Goal: Information Seeking & Learning: Compare options

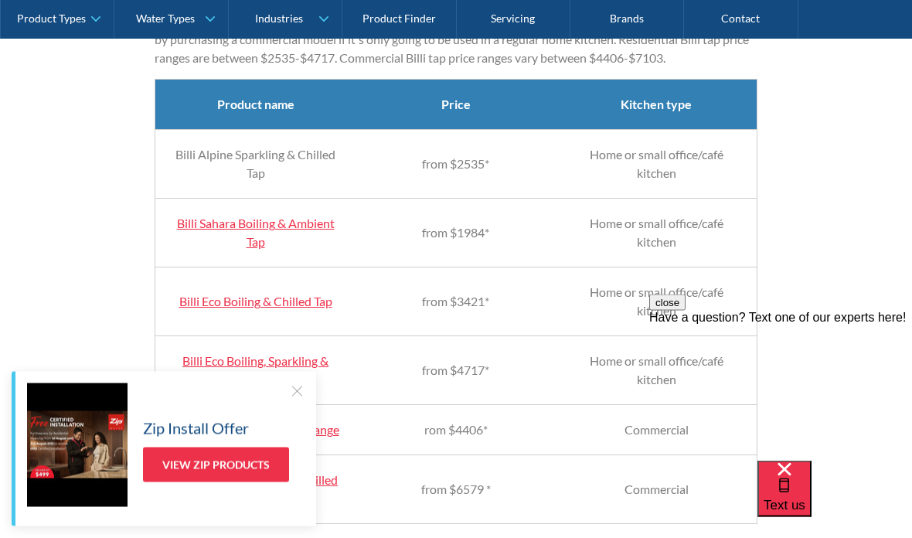
scroll to position [1538, 0]
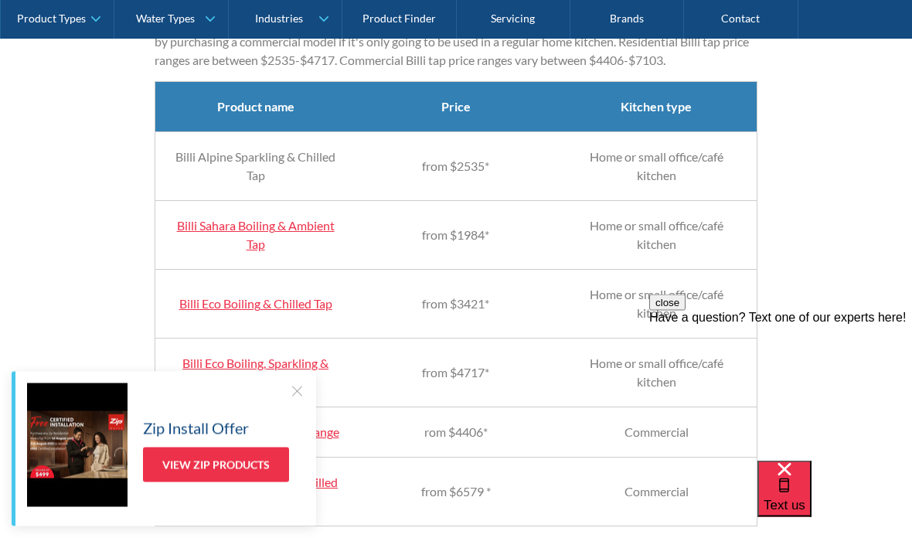
click at [268, 190] on td "Billi Alpine Sparkling & Chilled Tap" at bounding box center [255, 167] width 201 height 69
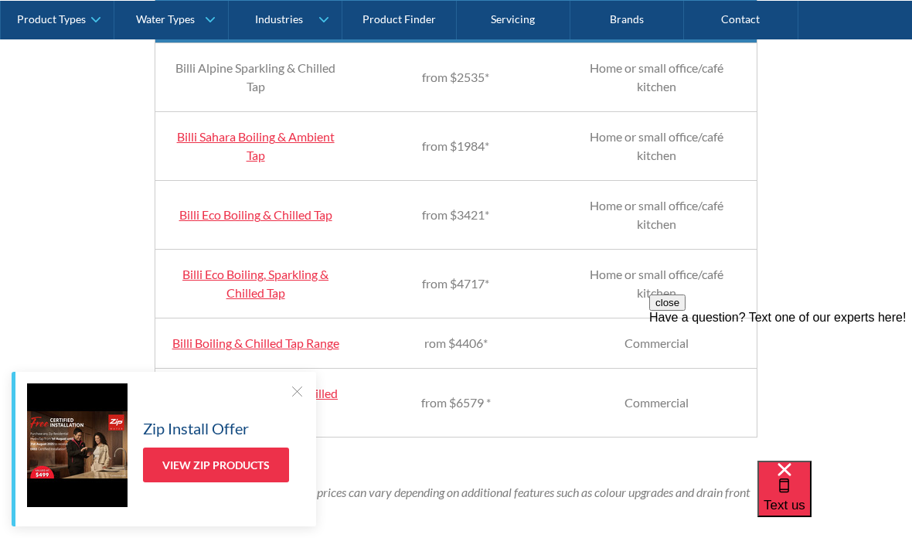
scroll to position [1630, 0]
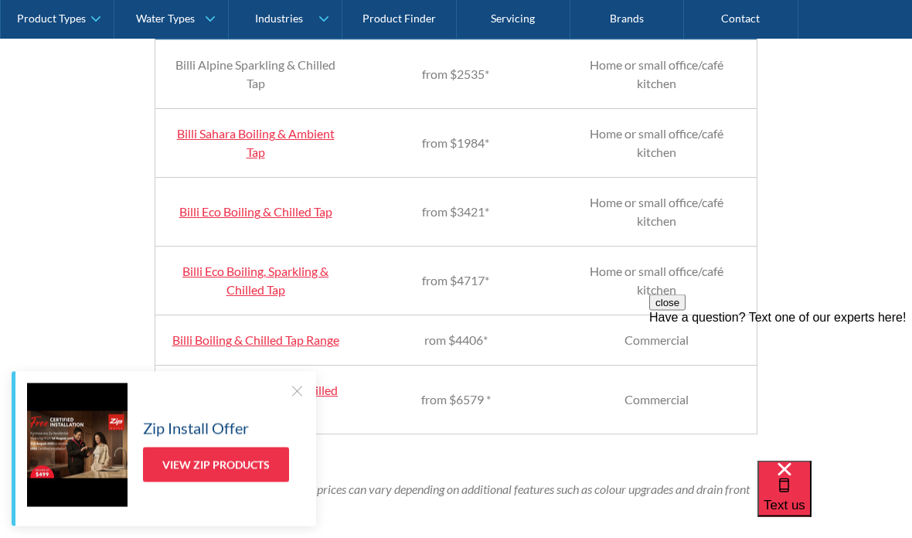
click at [279, 298] on link "Billi Eco Boiling, Sparkling & Chilled Tap" at bounding box center [255, 280] width 146 height 33
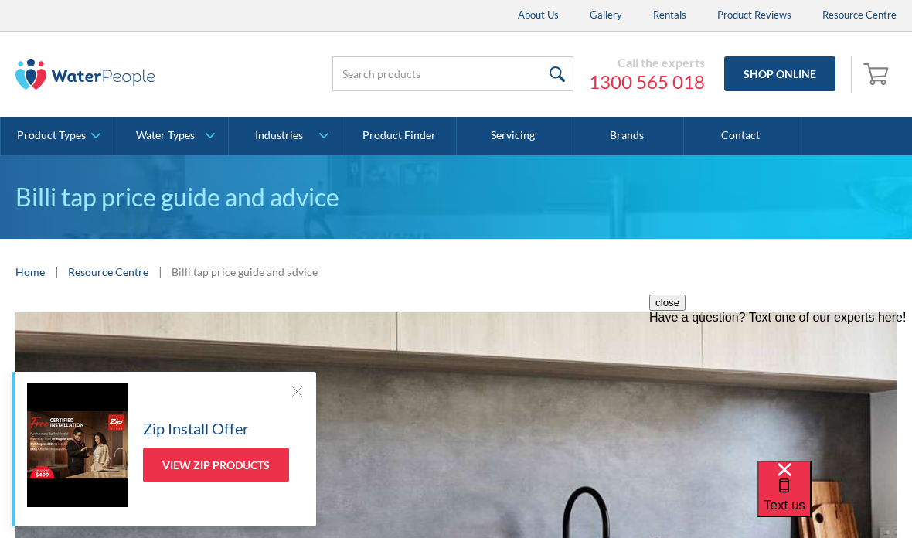
scroll to position [1692, 0]
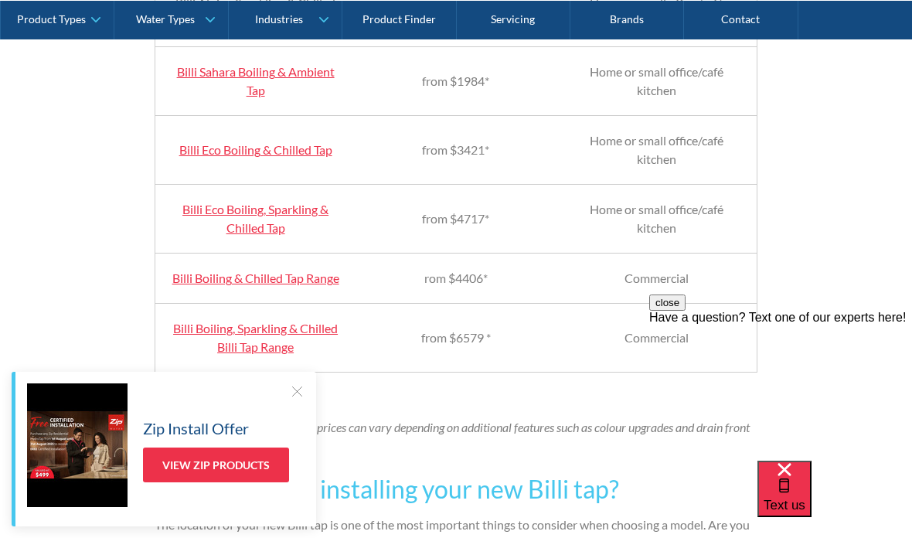
click at [281, 232] on link "Billi Eco Boiling, Sparkling & Chilled Tap" at bounding box center [255, 218] width 146 height 33
click at [280, 235] on link "Billi Eco Boiling, Sparkling & Chilled Tap" at bounding box center [255, 218] width 146 height 33
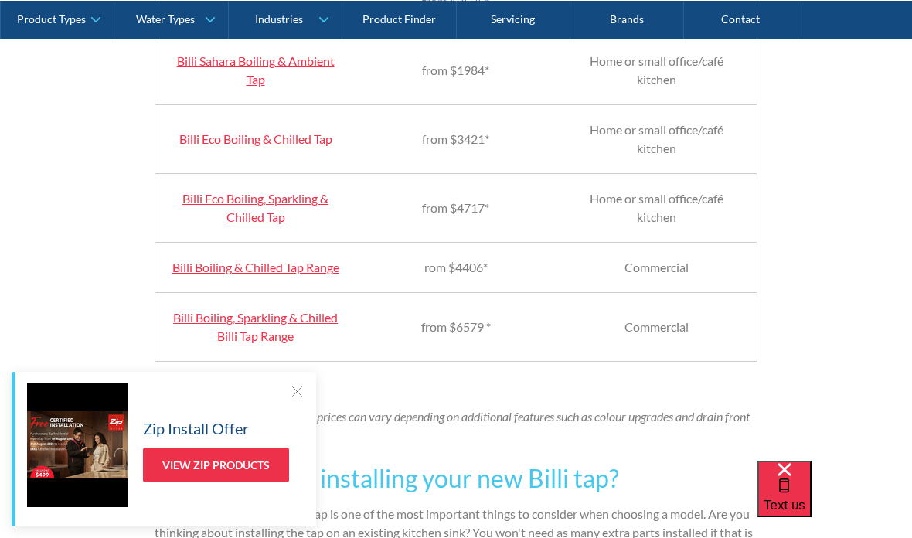
scroll to position [1728, 0]
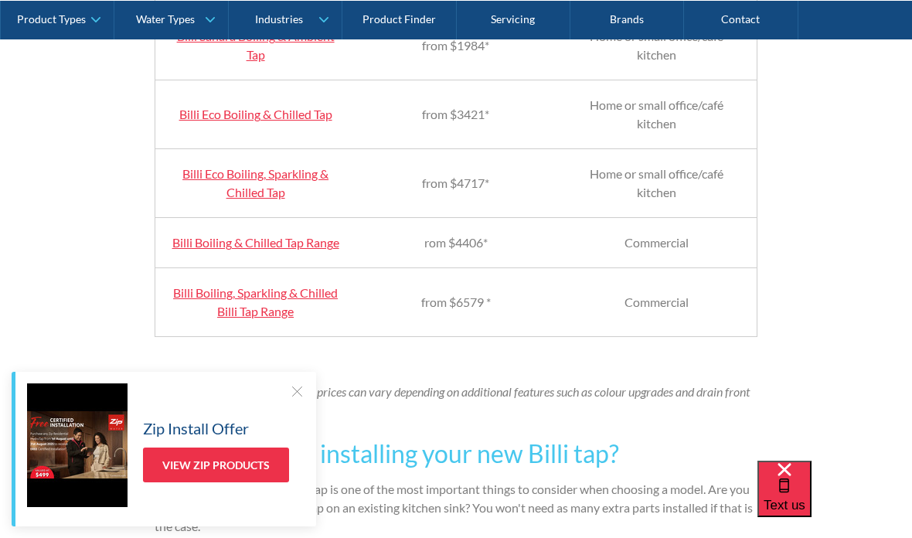
click at [290, 318] on link "Billi Boiling, Sparkling & Chilled Billi Tap Range" at bounding box center [255, 301] width 165 height 33
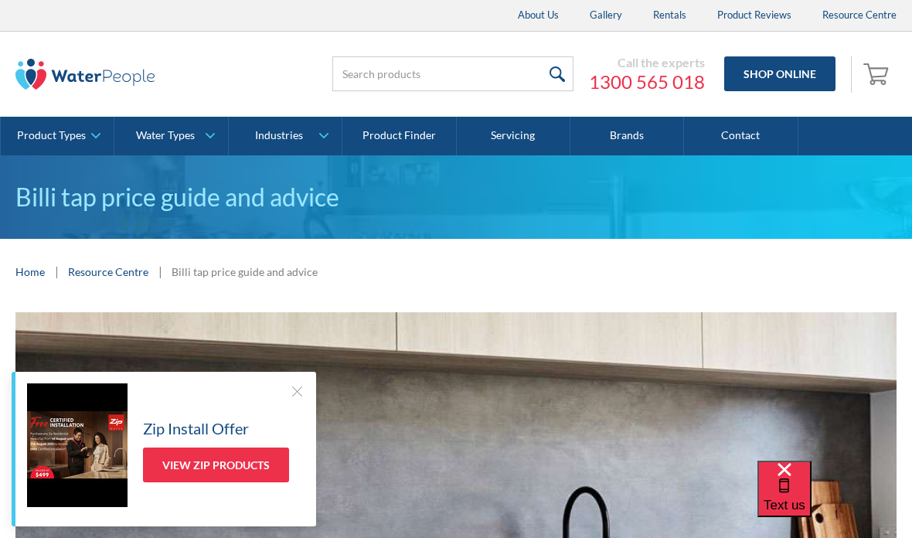
scroll to position [1790, 0]
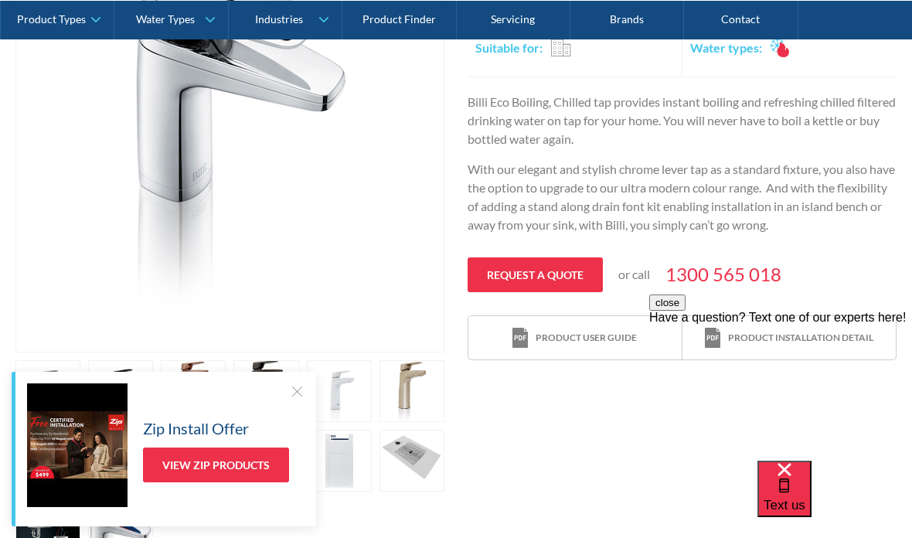
scroll to position [486, 0]
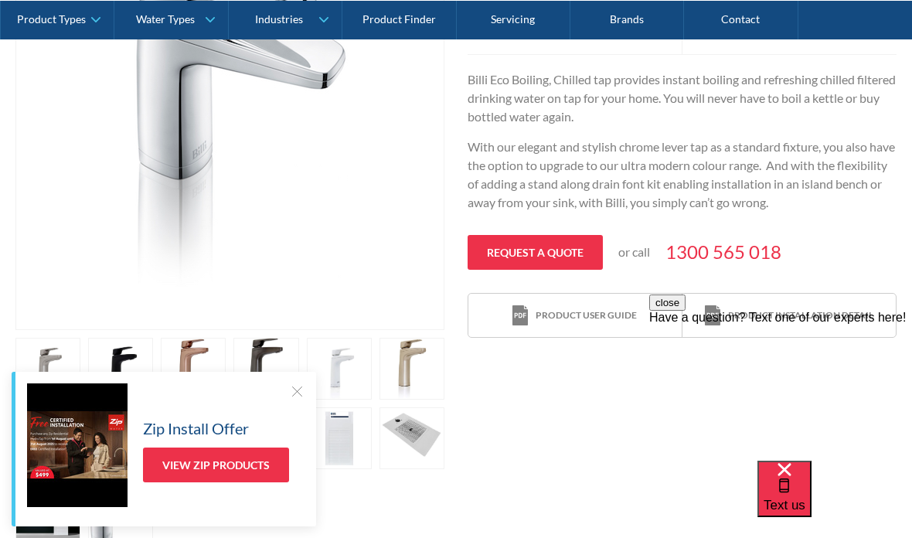
click at [295, 396] on div at bounding box center [296, 390] width 15 height 15
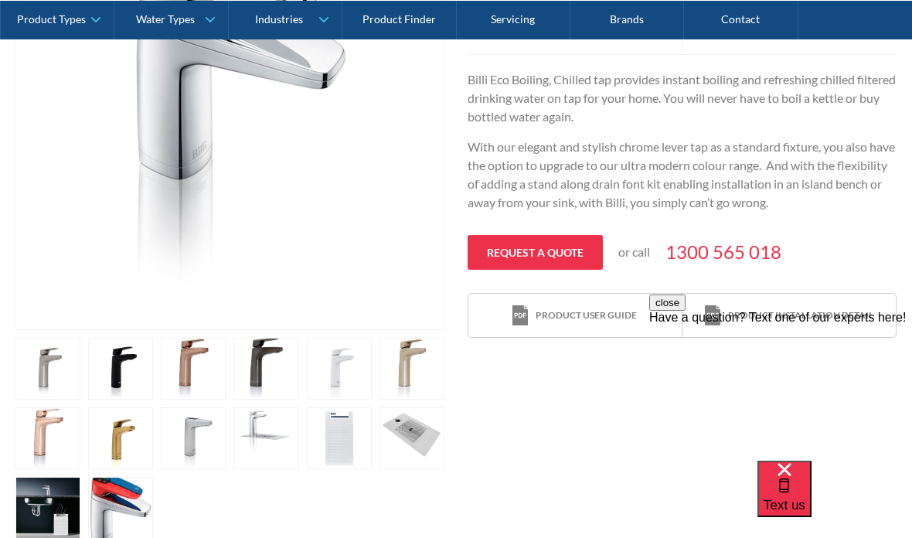
click at [80, 363] on link "open lightbox" at bounding box center [47, 369] width 65 height 62
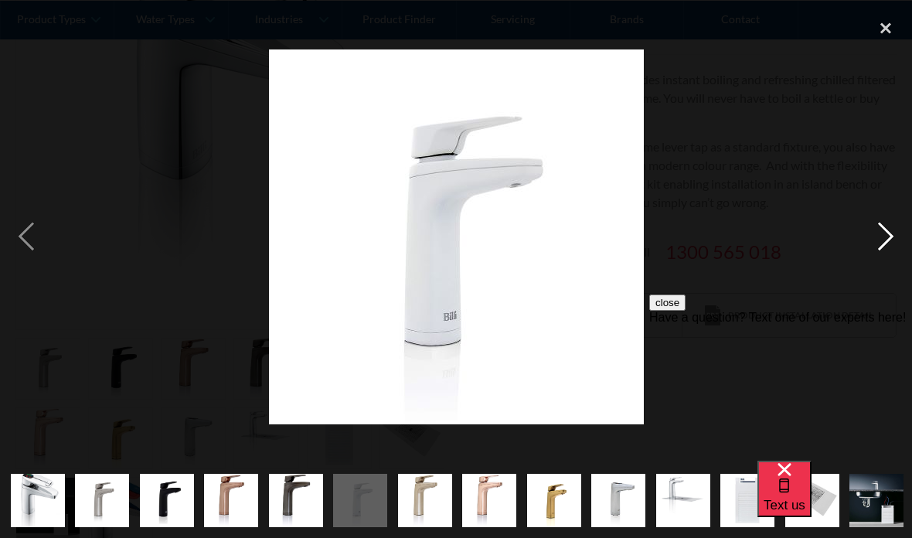
click at [890, 236] on div "next image" at bounding box center [886, 237] width 53 height 452
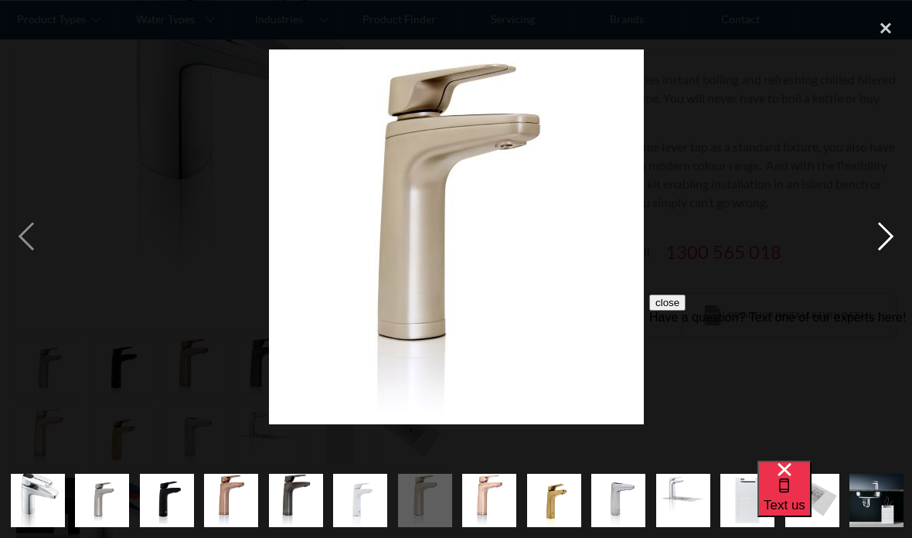
click at [887, 244] on div "next image" at bounding box center [886, 237] width 53 height 452
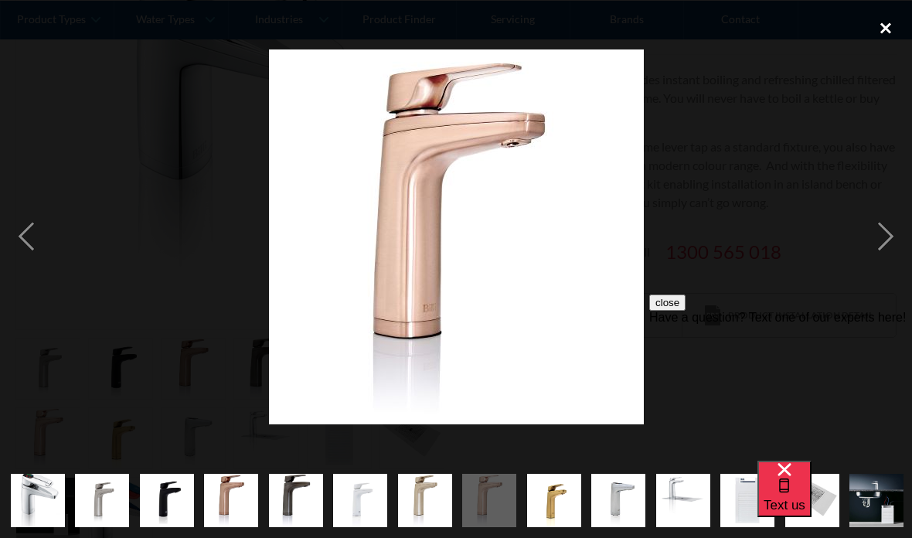
click at [883, 40] on div "close lightbox" at bounding box center [886, 28] width 53 height 34
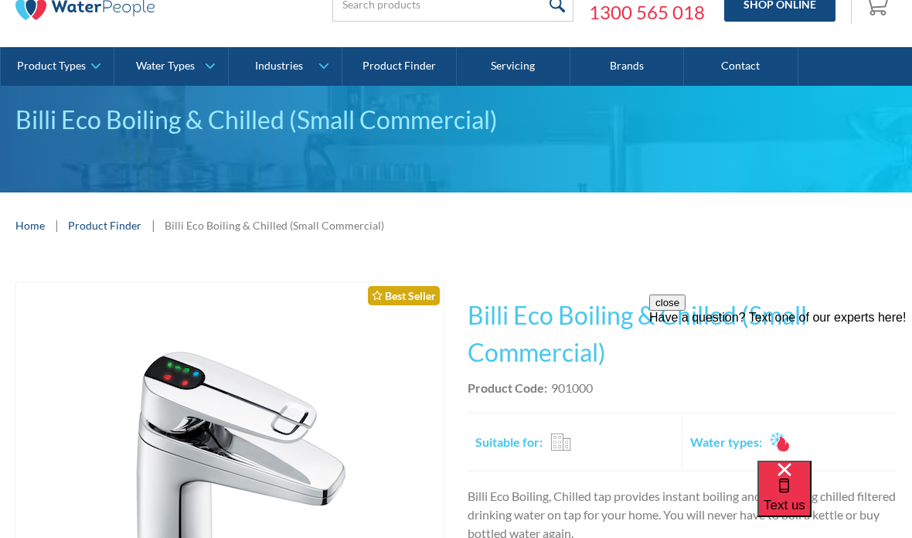
scroll to position [66, 0]
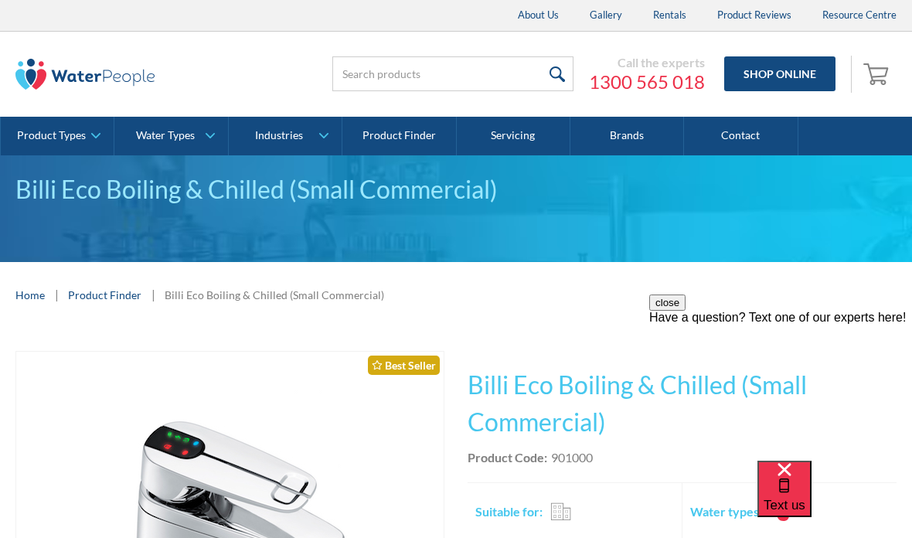
click at [686, 311] on button "close" at bounding box center [667, 303] width 36 height 16
